Goal: Check status: Check status

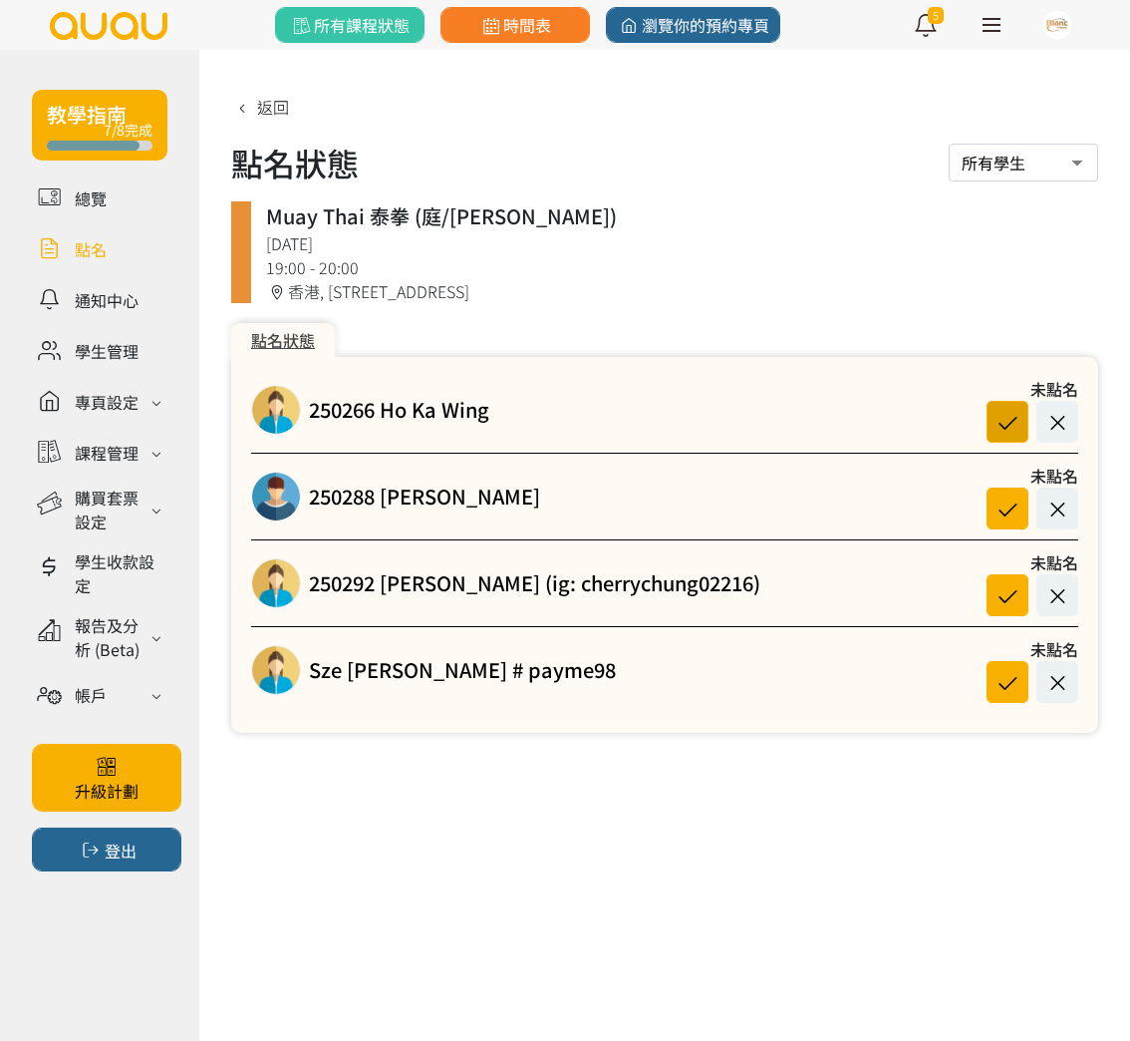
click at [1007, 433] on icon at bounding box center [1008, 422] width 38 height 27
click at [1013, 514] on icon at bounding box center [1008, 508] width 38 height 27
click at [281, 109] on span "返回" at bounding box center [273, 107] width 32 height 24
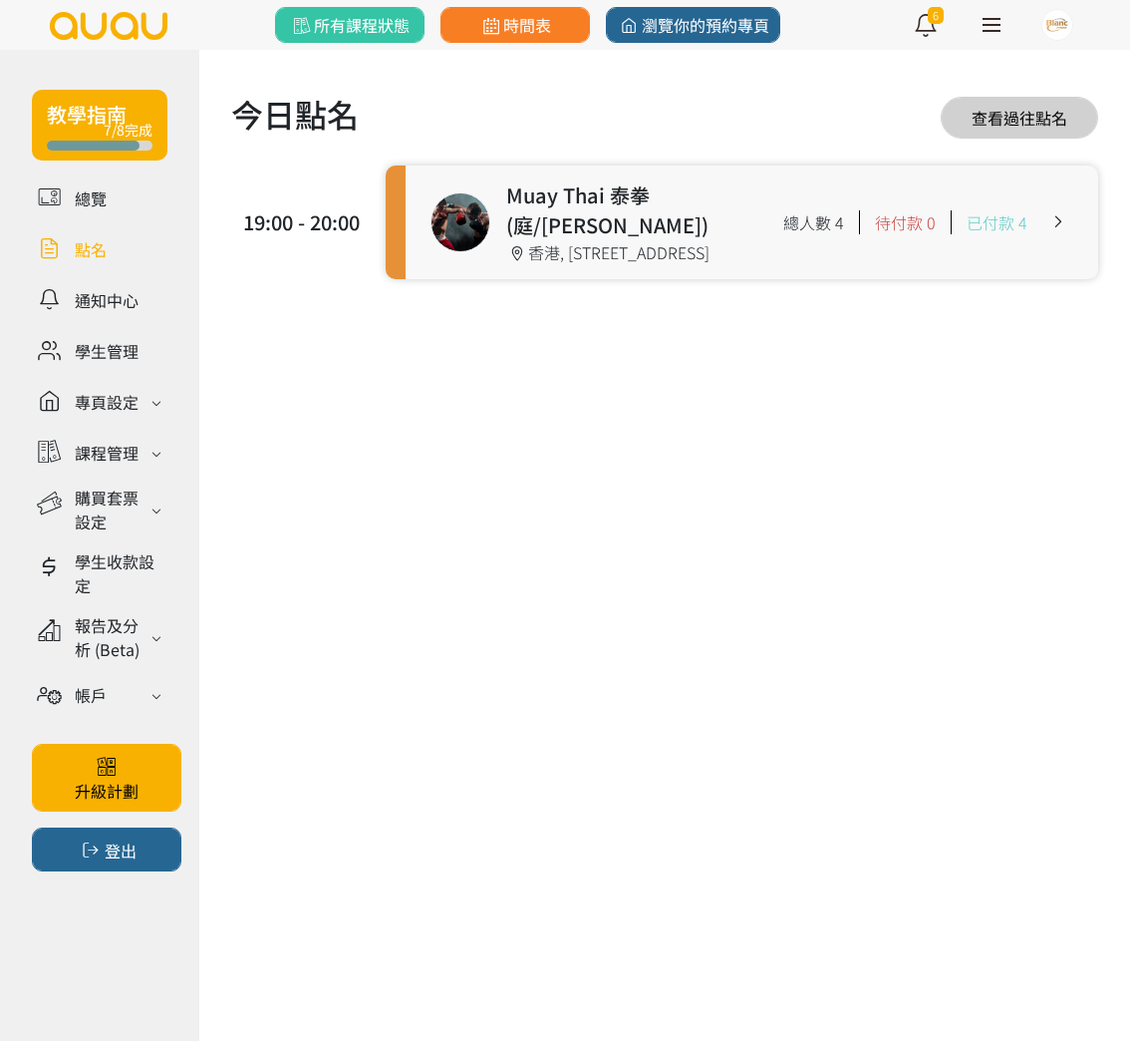
click at [522, 241] on link at bounding box center [752, 222] width 693 height 114
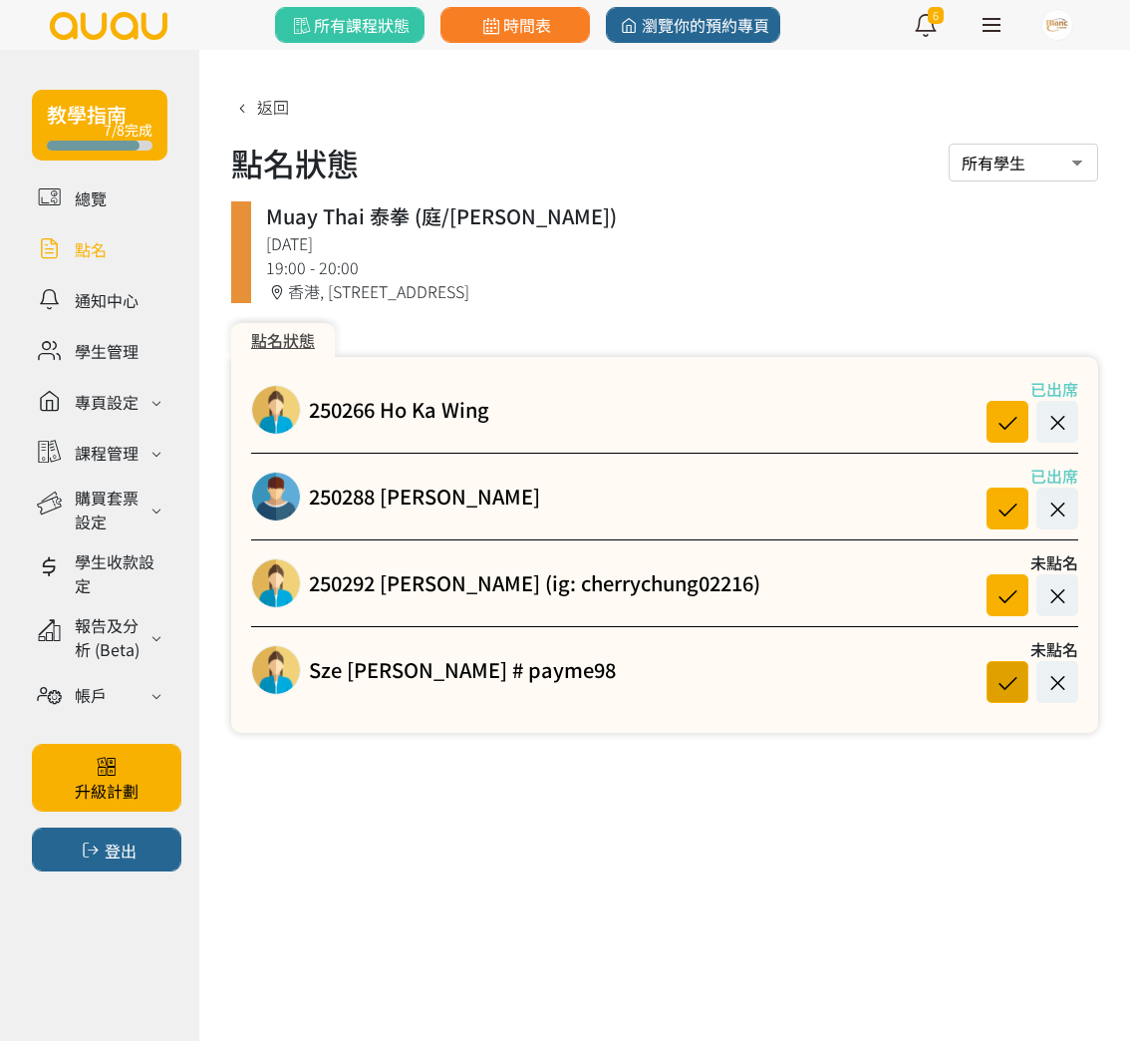
click at [996, 673] on icon at bounding box center [1008, 682] width 38 height 27
click at [1073, 596] on icon at bounding box center [1058, 595] width 38 height 27
